Goal: Task Accomplishment & Management: Manage account settings

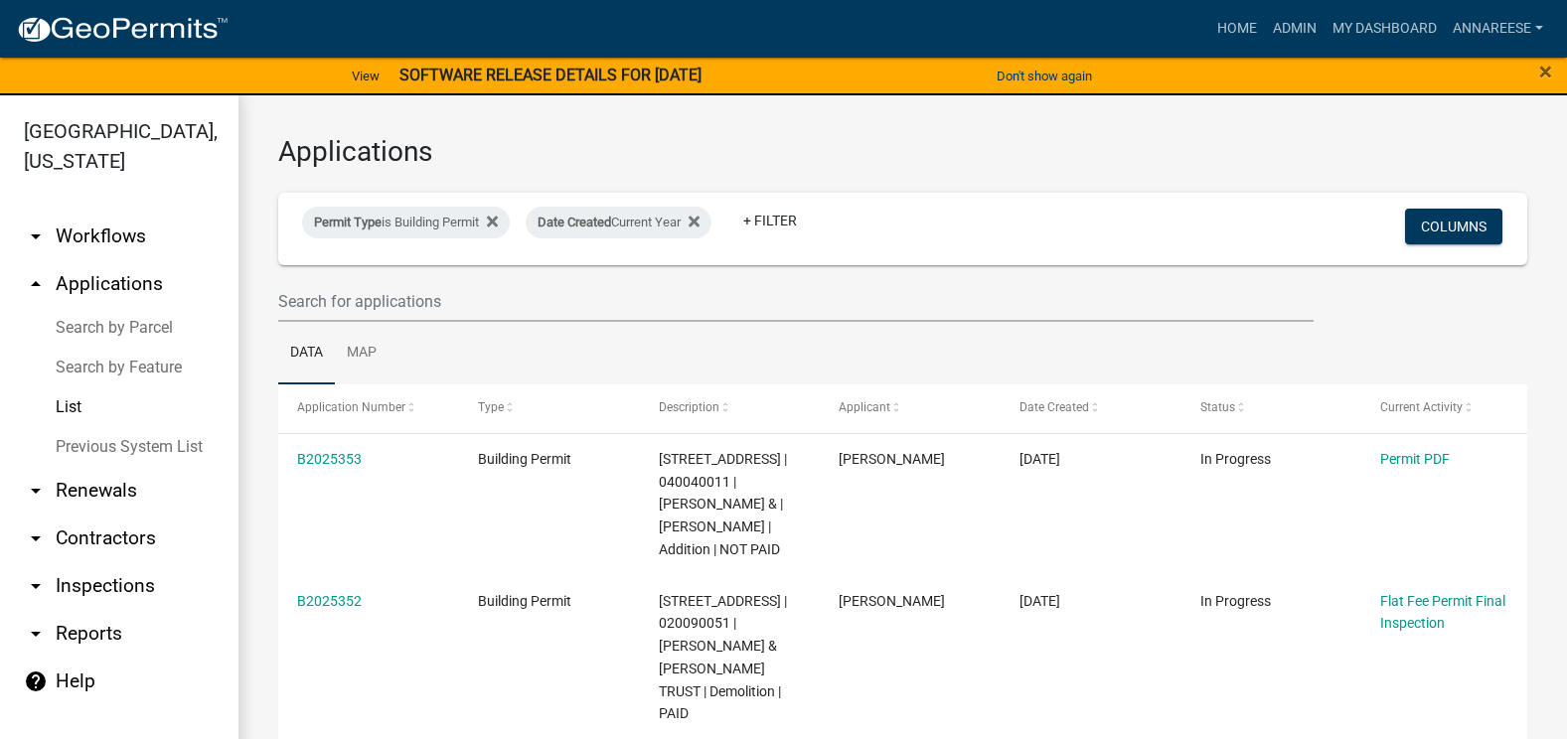
select select "3: 100"
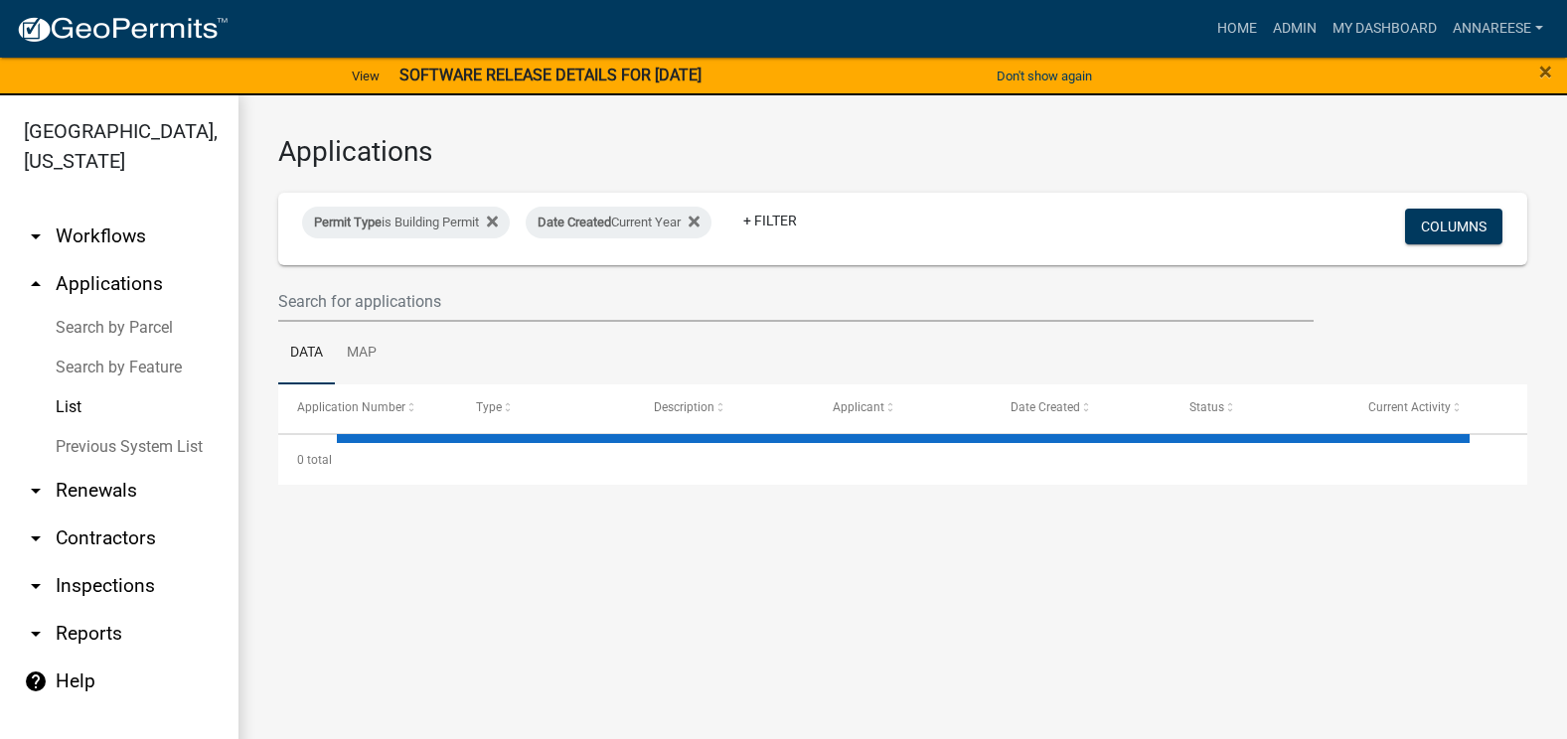
select select "3: 100"
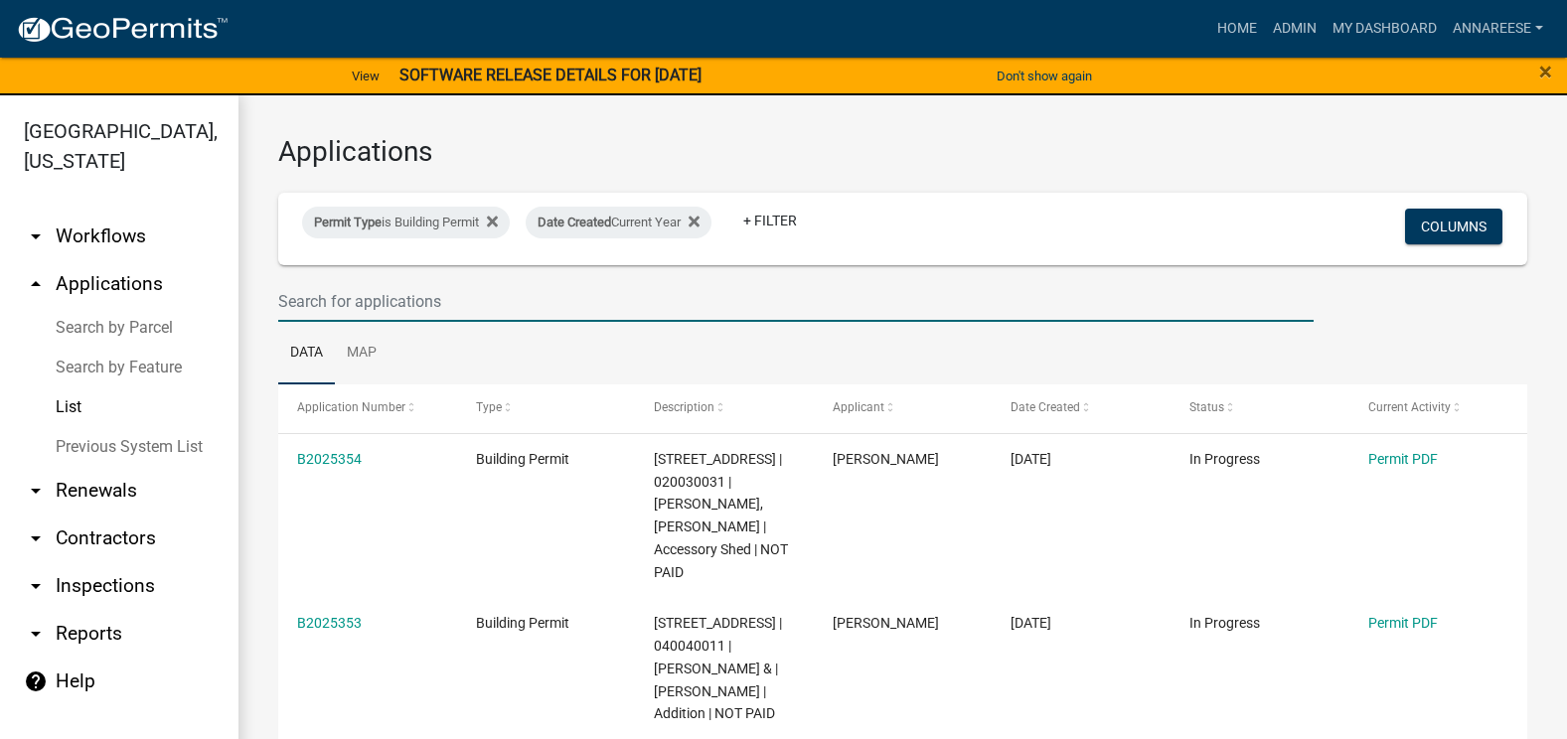
click at [517, 304] on input "text" at bounding box center [795, 301] width 1035 height 41
click at [940, 153] on h3 "Applications" at bounding box center [902, 152] width 1249 height 34
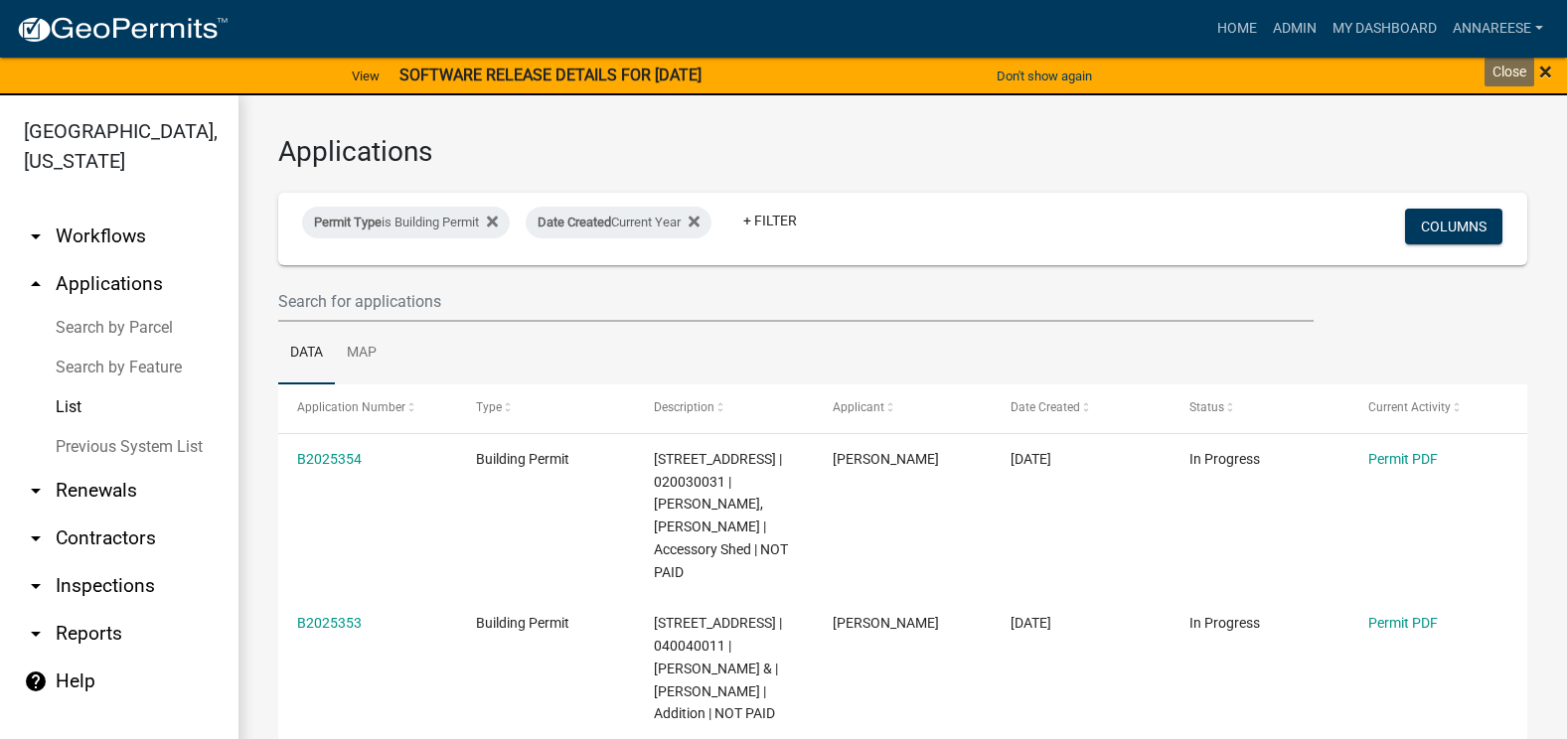
click at [1544, 66] on span "×" at bounding box center [1545, 72] width 13 height 28
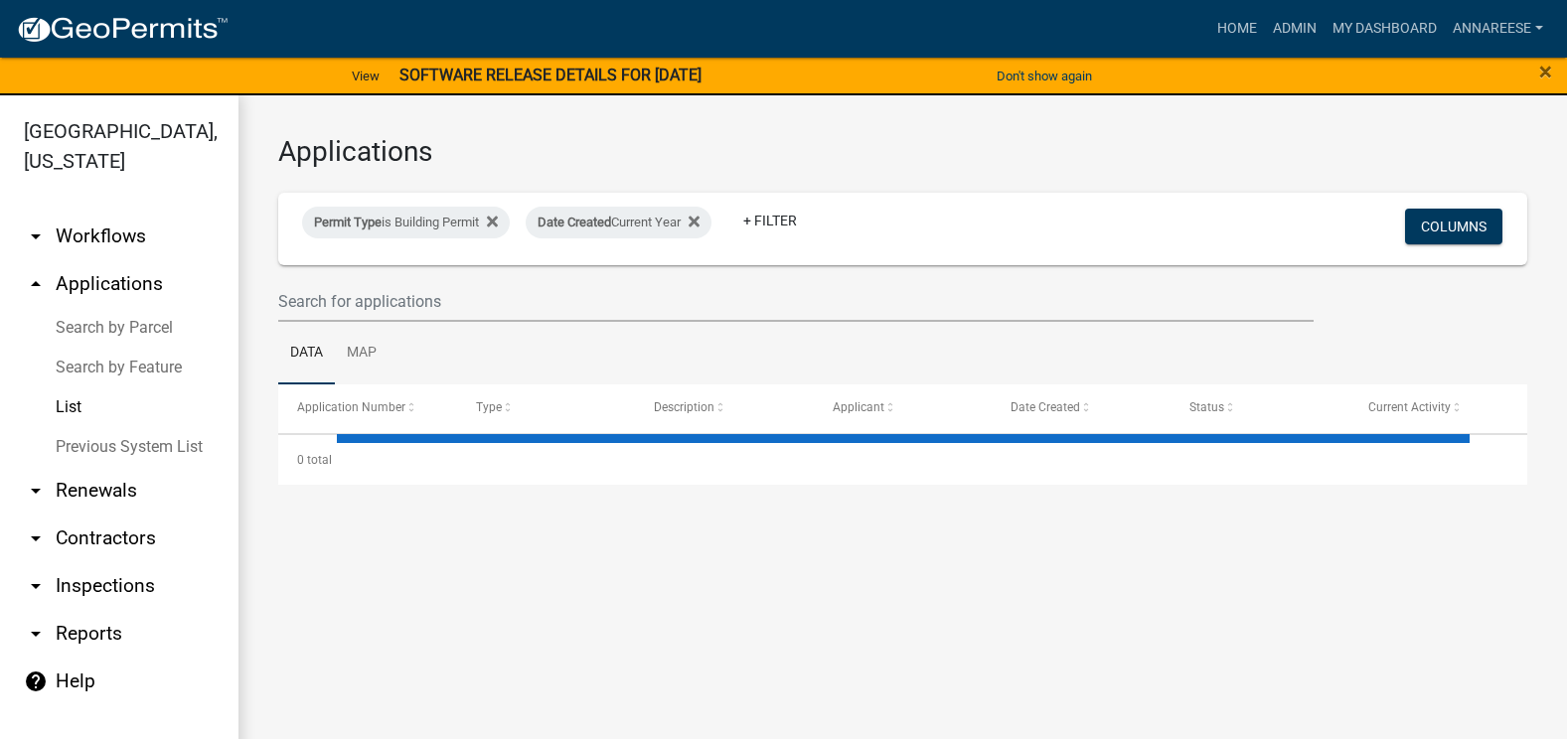
select select "3: 100"
